Goal: Task Accomplishment & Management: Use online tool/utility

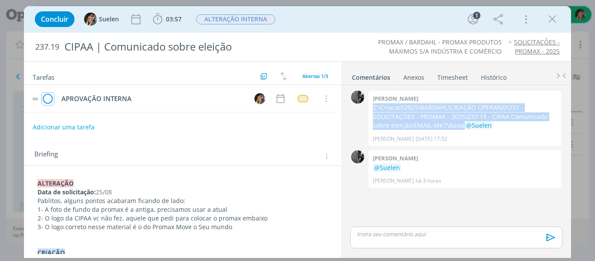
click at [47, 97] on icon "dialog" at bounding box center [48, 98] width 12 height 13
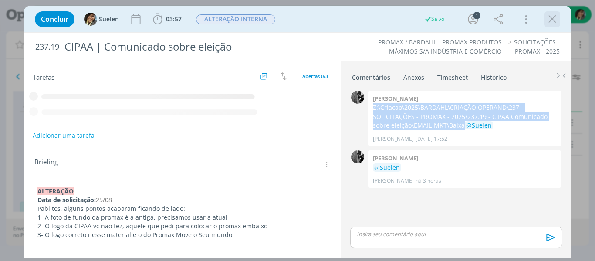
click at [553, 19] on icon "dialog" at bounding box center [552, 19] width 13 height 13
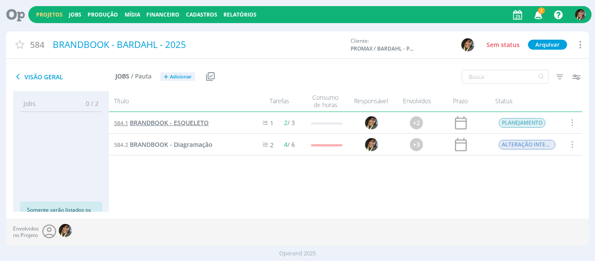
click at [155, 118] on link "584.1 BRANDBOOK - ESQUELETO" at bounding box center [161, 123] width 94 height 10
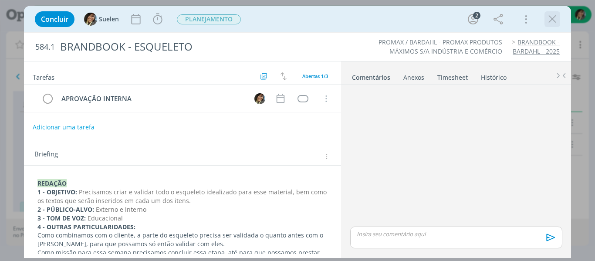
click at [550, 22] on icon "dialog" at bounding box center [552, 19] width 13 height 13
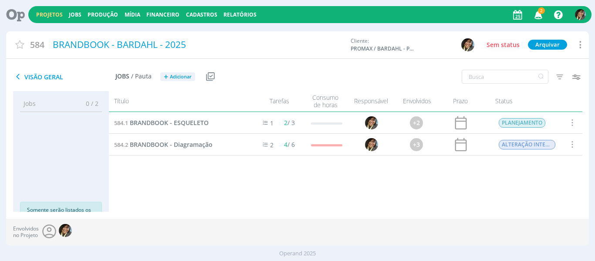
click at [51, 20] on div "Projetos Jobs Produção Mídia Financeiro Cadastros Relatórios 2 Notificações Cen…" at bounding box center [309, 14] width 563 height 17
click at [540, 13] on span "2" at bounding box center [541, 10] width 7 height 7
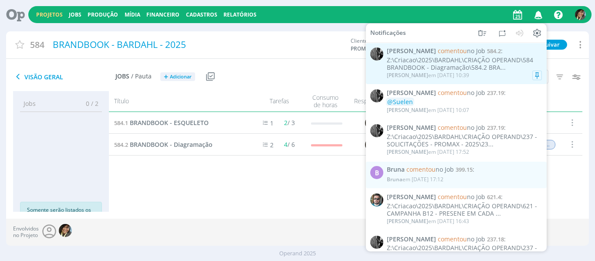
click at [488, 71] on div "Z:\Criacao\2025\BARDAHL\CRIAÇÃO OPERAND\584 BRANDBOOK - Diagramação\584.2 BRA..." at bounding box center [464, 64] width 155 height 15
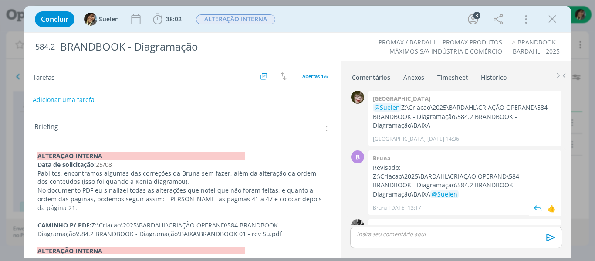
scroll to position [111, 0]
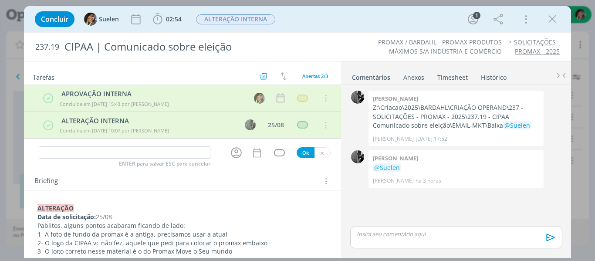
scroll to position [88, 0]
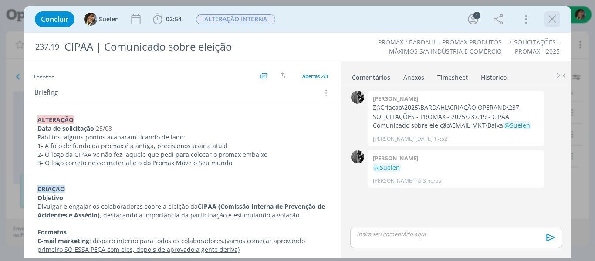
click at [552, 20] on icon "dialog" at bounding box center [552, 19] width 13 height 13
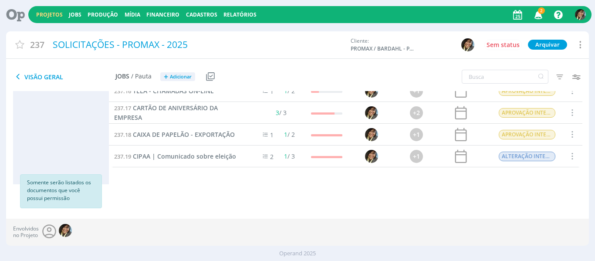
click at [47, 9] on div "Projetos Jobs Produção Mídia Financeiro Cadastros Relatórios 2 Notificações Cen…" at bounding box center [309, 14] width 563 height 17
click at [53, 18] on link "Projetos" at bounding box center [49, 14] width 27 height 7
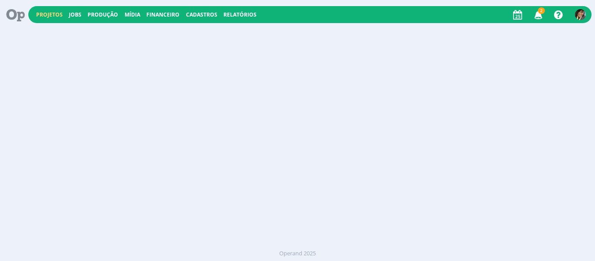
click at [53, 18] on link "Projetos" at bounding box center [49, 14] width 27 height 7
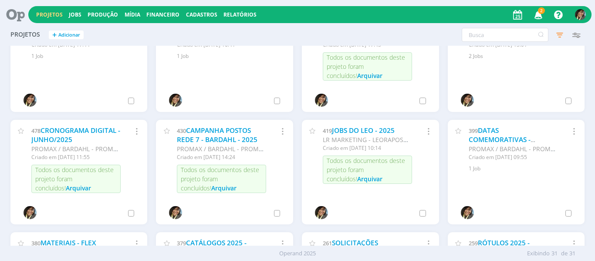
scroll to position [392, 0]
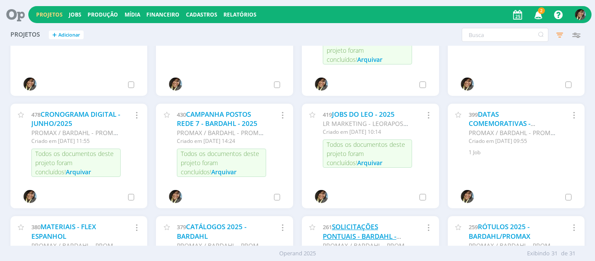
click at [343, 231] on link "SOLICITAÇÕES PONTUAIS - BARDAHL - 2025" at bounding box center [360, 236] width 74 height 28
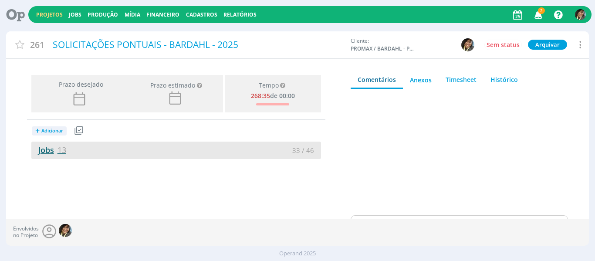
click at [57, 151] on link "Jobs 13" at bounding box center [48, 150] width 35 height 10
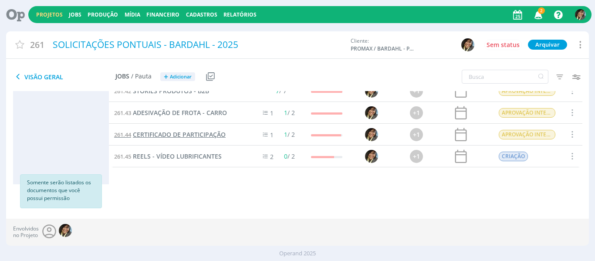
scroll to position [70, 0]
click at [190, 131] on span "DIAGRAMAÇÃO APOSTILA ACEA - A4" at bounding box center [185, 134] width 105 height 8
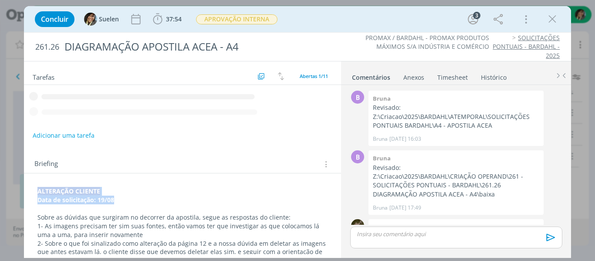
drag, startPoint x: 119, startPoint y: 202, endPoint x: 21, endPoint y: 191, distance: 98.6
click at [21, 191] on div "Concluir Suelen 37:54 Iniciar Apontar Data * 25/08/2025 Horas * 00:00 Tarefa Se…" at bounding box center [297, 130] width 595 height 261
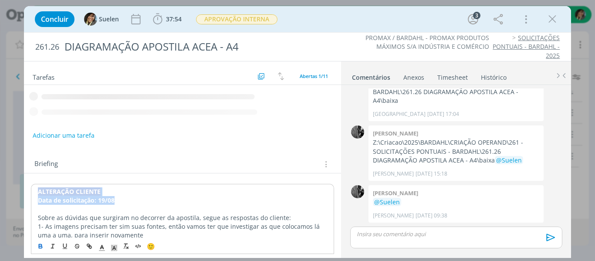
copy div "ALTERAÇÃO CLIENTE Data de solicitação: 19/08"
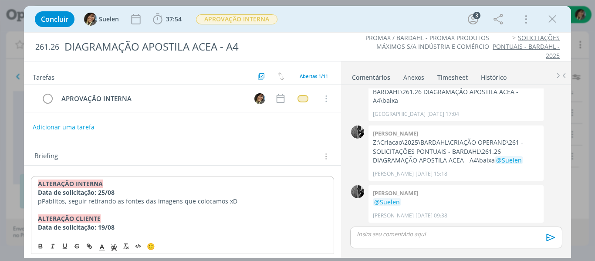
click at [70, 118] on div "APROVAÇÃO INTERNA Cancelar" at bounding box center [182, 102] width 317 height 34
click at [68, 125] on button "Adicionar uma tarefa" at bounding box center [63, 126] width 62 height 15
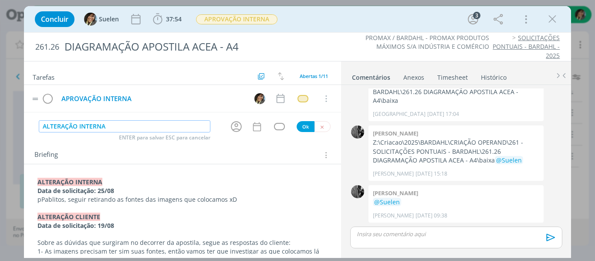
type input "ALTERAÇÃO INTERNA"
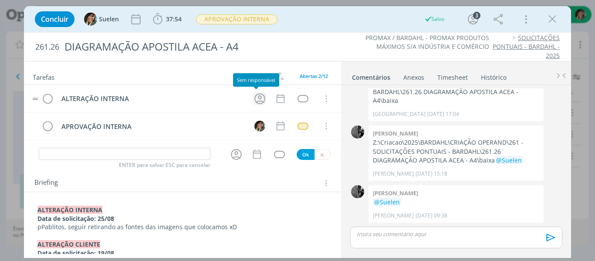
click at [255, 99] on icon "dialog" at bounding box center [259, 98] width 13 height 13
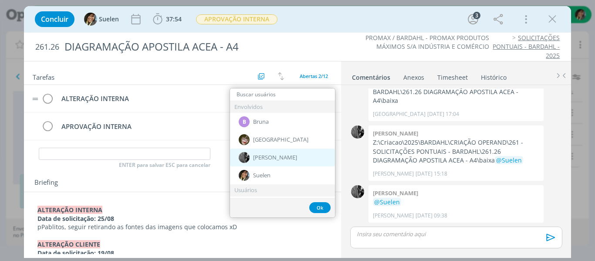
drag, startPoint x: 268, startPoint y: 157, endPoint x: 270, endPoint y: 94, distance: 63.6
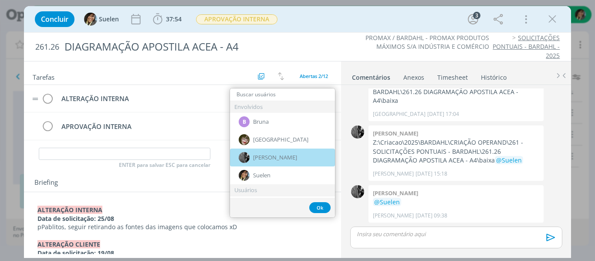
click at [269, 156] on div "[PERSON_NAME]" at bounding box center [282, 157] width 105 height 18
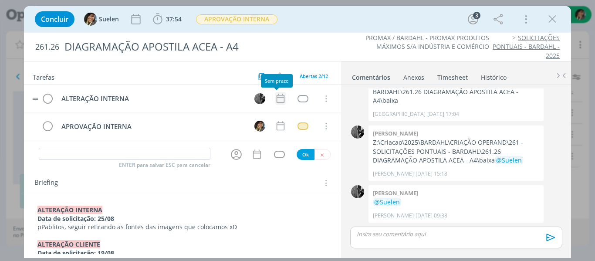
click at [277, 98] on icon "dialog" at bounding box center [280, 98] width 11 height 11
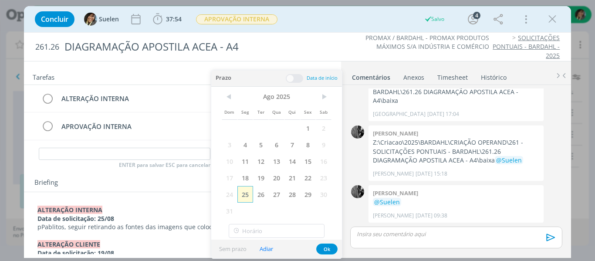
click at [239, 192] on span "25" at bounding box center [245, 194] width 16 height 17
drag, startPoint x: 332, startPoint y: 251, endPoint x: 318, endPoint y: 188, distance: 64.2
click at [332, 250] on button "Ok" at bounding box center [326, 248] width 21 height 11
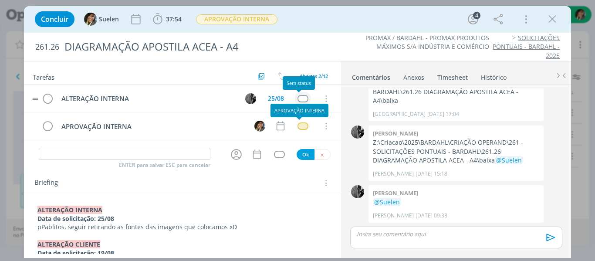
click at [299, 95] on div "dialog" at bounding box center [302, 98] width 11 height 7
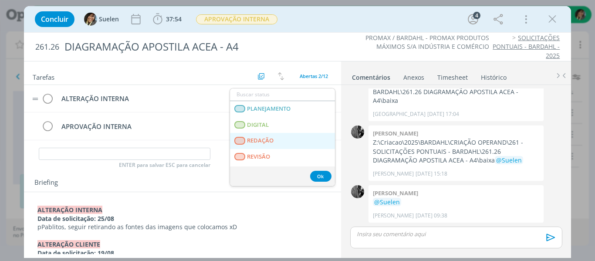
scroll to position [222, 0]
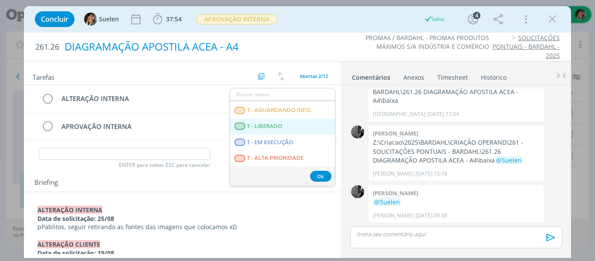
click at [266, 128] on span "T - LIBERADO" at bounding box center [264, 126] width 35 height 7
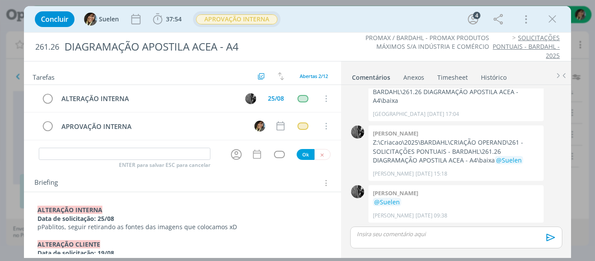
click at [260, 24] on button "APROVAÇÃO INTERNA" at bounding box center [237, 19] width 82 height 11
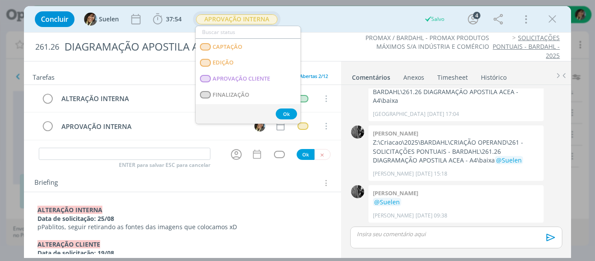
scroll to position [87, 0]
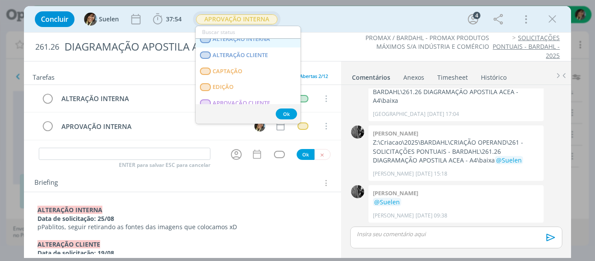
click at [253, 43] on INTERNA "ALTERAÇÃO INTERNA" at bounding box center [248, 39] width 105 height 16
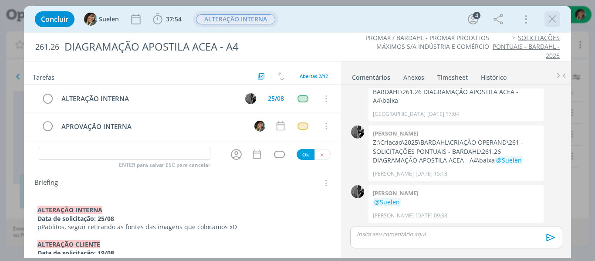
click at [556, 19] on icon "dialog" at bounding box center [552, 19] width 13 height 13
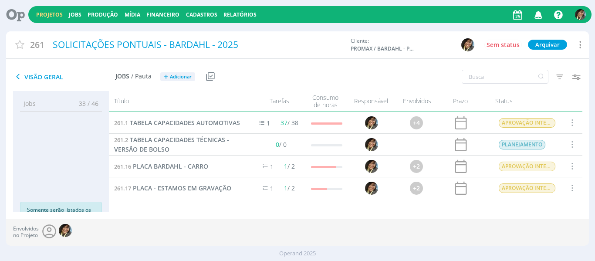
scroll to position [70, 0]
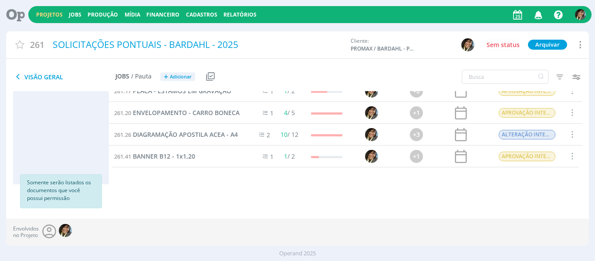
click at [47, 15] on link "Projetos" at bounding box center [49, 14] width 27 height 7
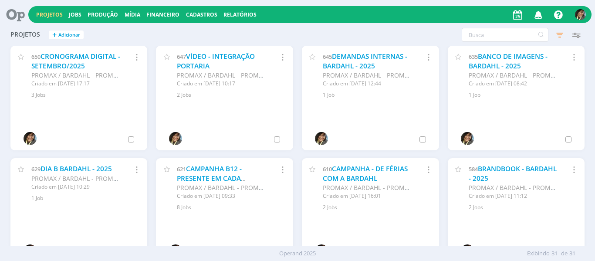
scroll to position [44, 0]
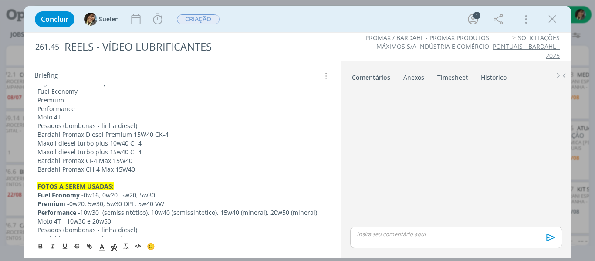
scroll to position [87, 0]
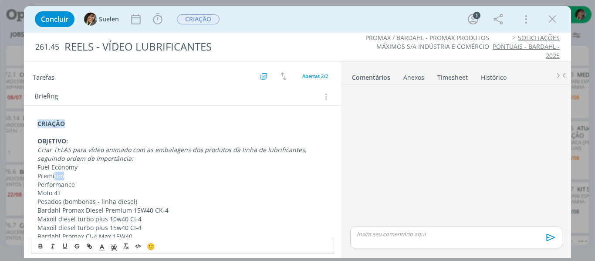
drag, startPoint x: 78, startPoint y: 178, endPoint x: 99, endPoint y: 178, distance: 21.3
click at [101, 178] on p "Premium" at bounding box center [182, 176] width 290 height 9
click at [56, 167] on p "Fuel Economy" at bounding box center [182, 167] width 290 height 9
click at [54, 177] on p "Premium" at bounding box center [182, 176] width 290 height 9
click at [64, 192] on p "Moto 4T" at bounding box center [182, 193] width 290 height 9
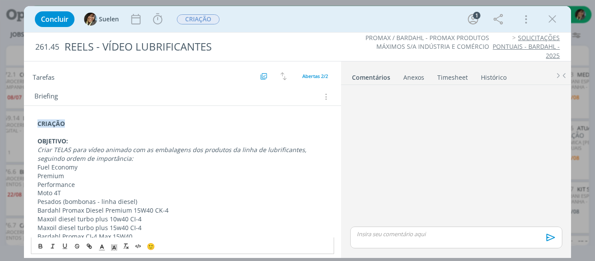
click at [43, 192] on p "Moto 4T" at bounding box center [182, 193] width 290 height 9
click at [83, 192] on p "Moto 4T" at bounding box center [182, 193] width 290 height 9
click at [60, 201] on p "Pesados (bombonas - linha diesel)" at bounding box center [182, 201] width 290 height 9
click at [79, 198] on p "Pesados (bombonas - linha diesel)" at bounding box center [182, 201] width 290 height 9
drag, startPoint x: 64, startPoint y: 205, endPoint x: 142, endPoint y: 201, distance: 78.5
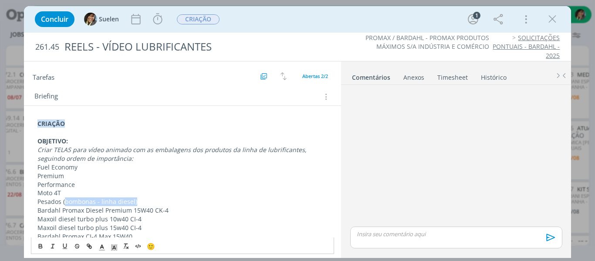
click at [142, 201] on p "Pesados (bombonas - linha diesel)" at bounding box center [182, 201] width 290 height 9
drag, startPoint x: 34, startPoint y: 199, endPoint x: 139, endPoint y: 197, distance: 105.4
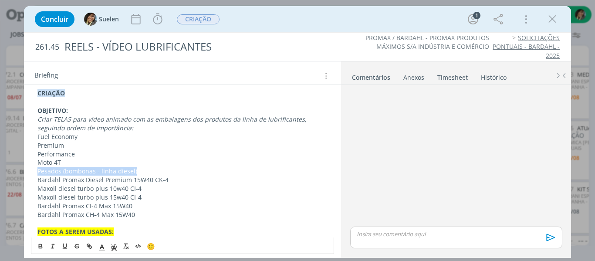
scroll to position [131, 0]
